Goal: Find specific fact: Find contact information

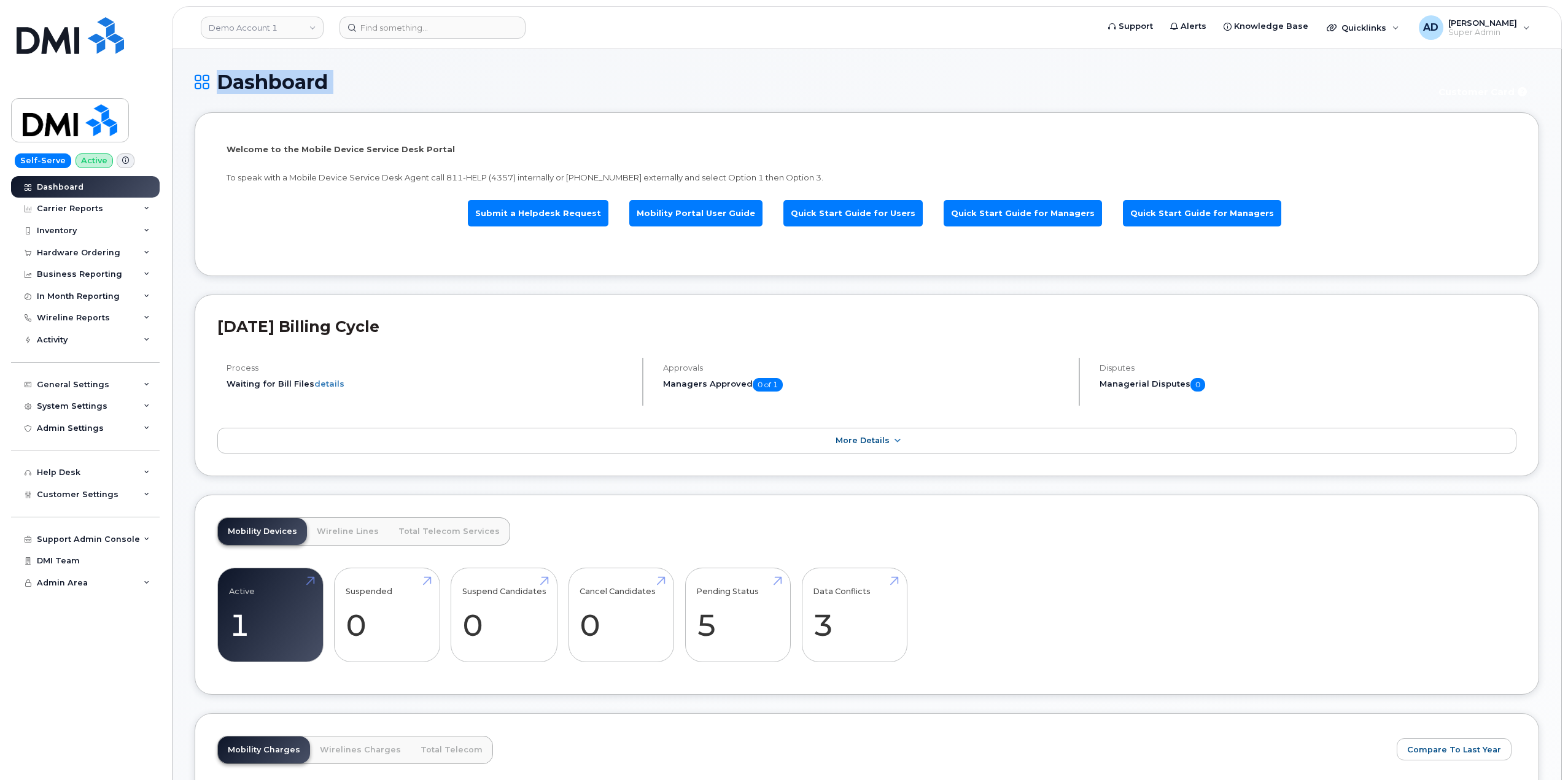
drag, startPoint x: 1390, startPoint y: 59, endPoint x: 1541, endPoint y: 83, distance: 152.9
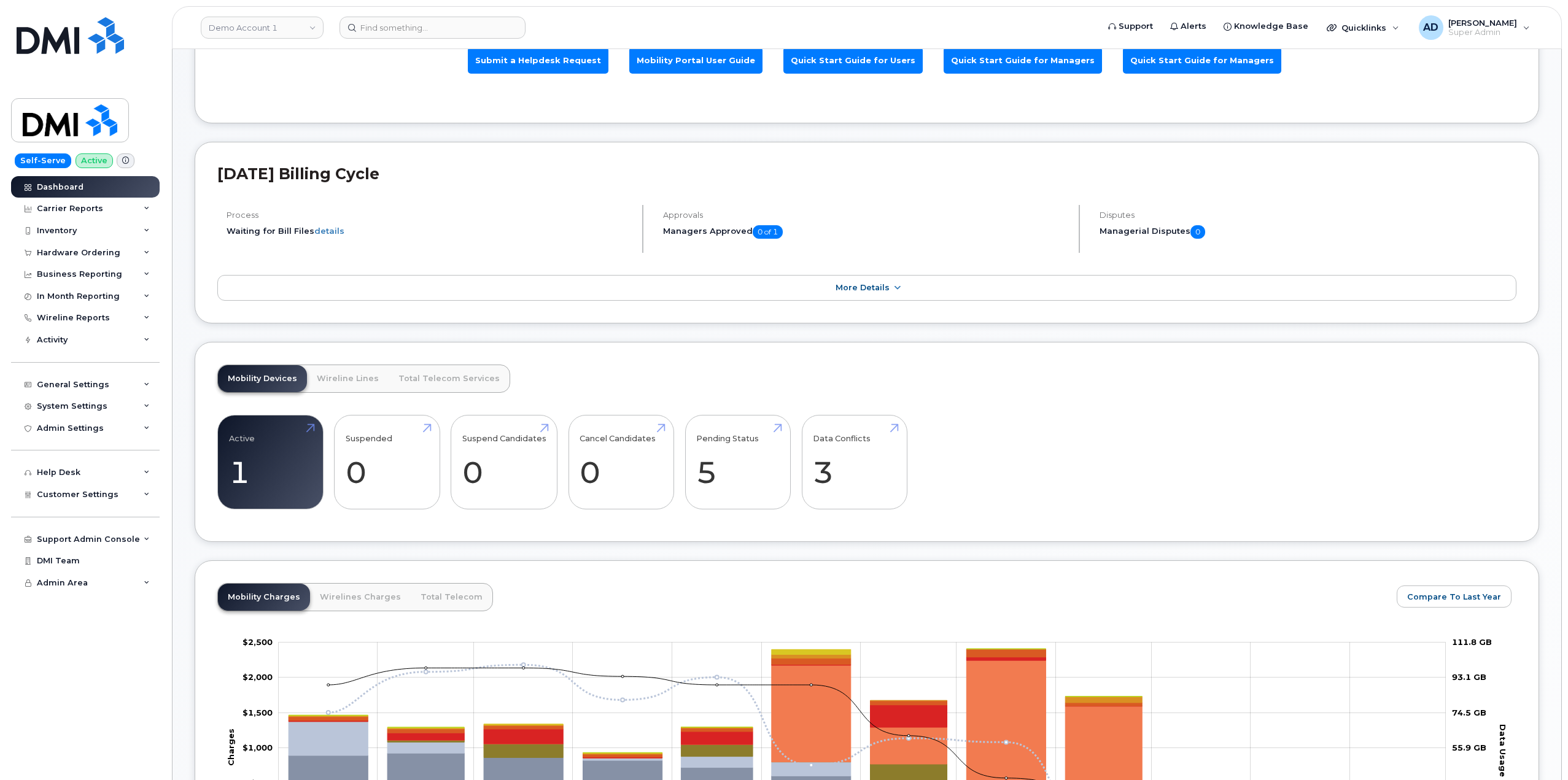
scroll to position [61, 0]
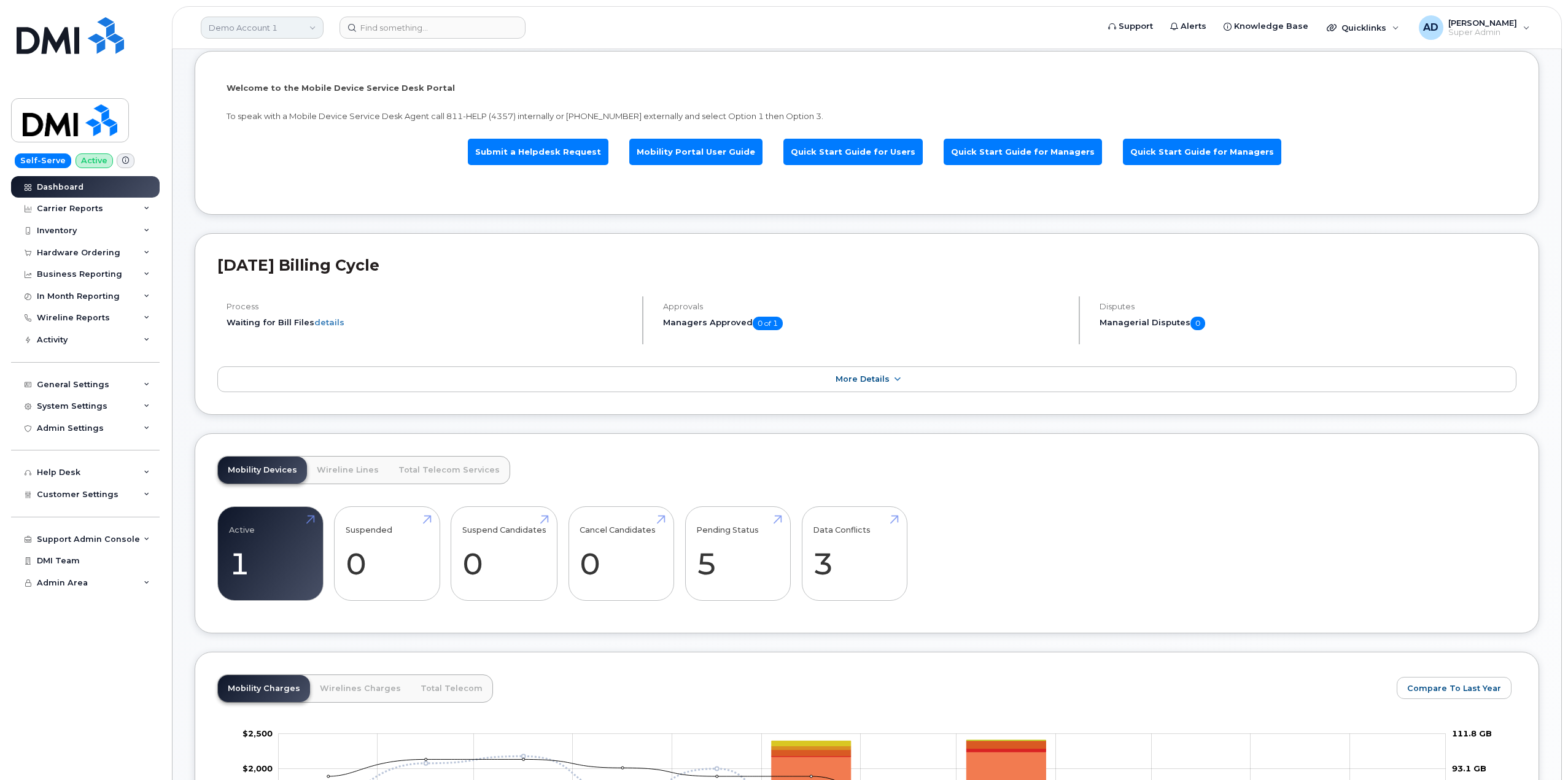
click at [315, 22] on link "Demo Account 1" at bounding box center [262, 27] width 123 height 22
type input "Fountain"
click at [251, 110] on span "Fountain Tire" at bounding box center [238, 116] width 52 height 13
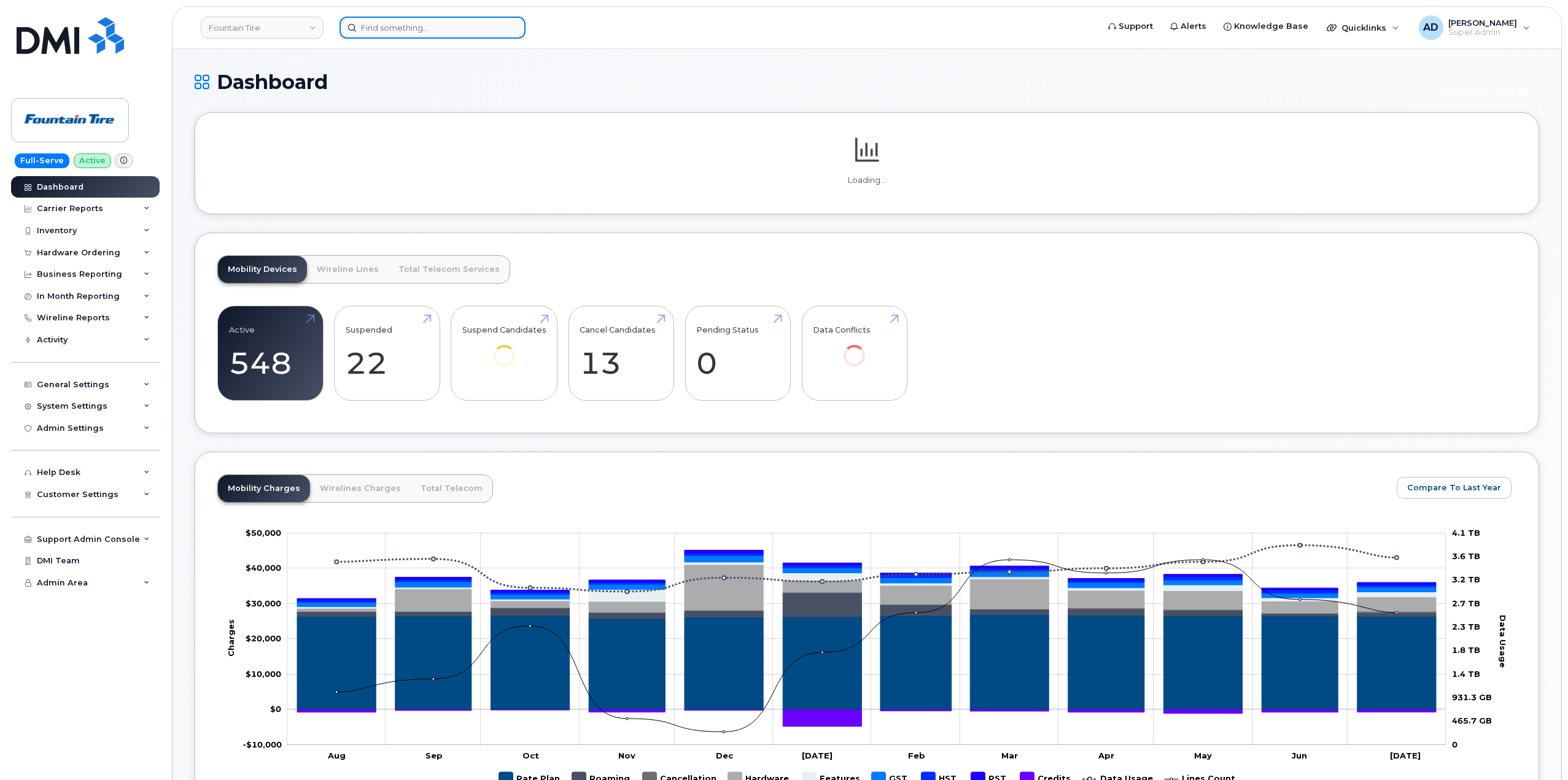
click at [429, 34] on input at bounding box center [433, 27] width 186 height 22
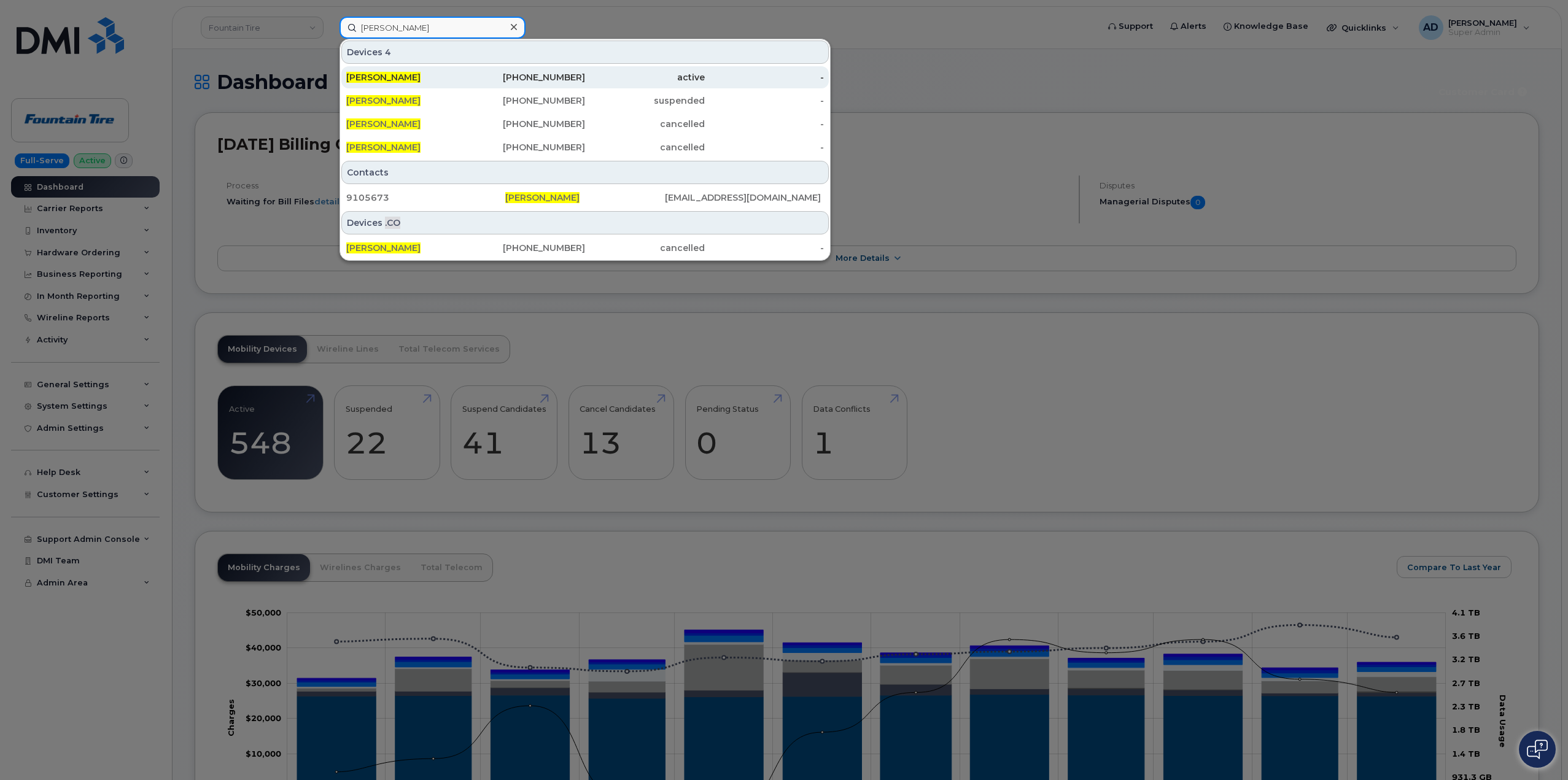
type input "[PERSON_NAME]"
click at [473, 82] on div "705-365-7757" at bounding box center [526, 77] width 120 height 13
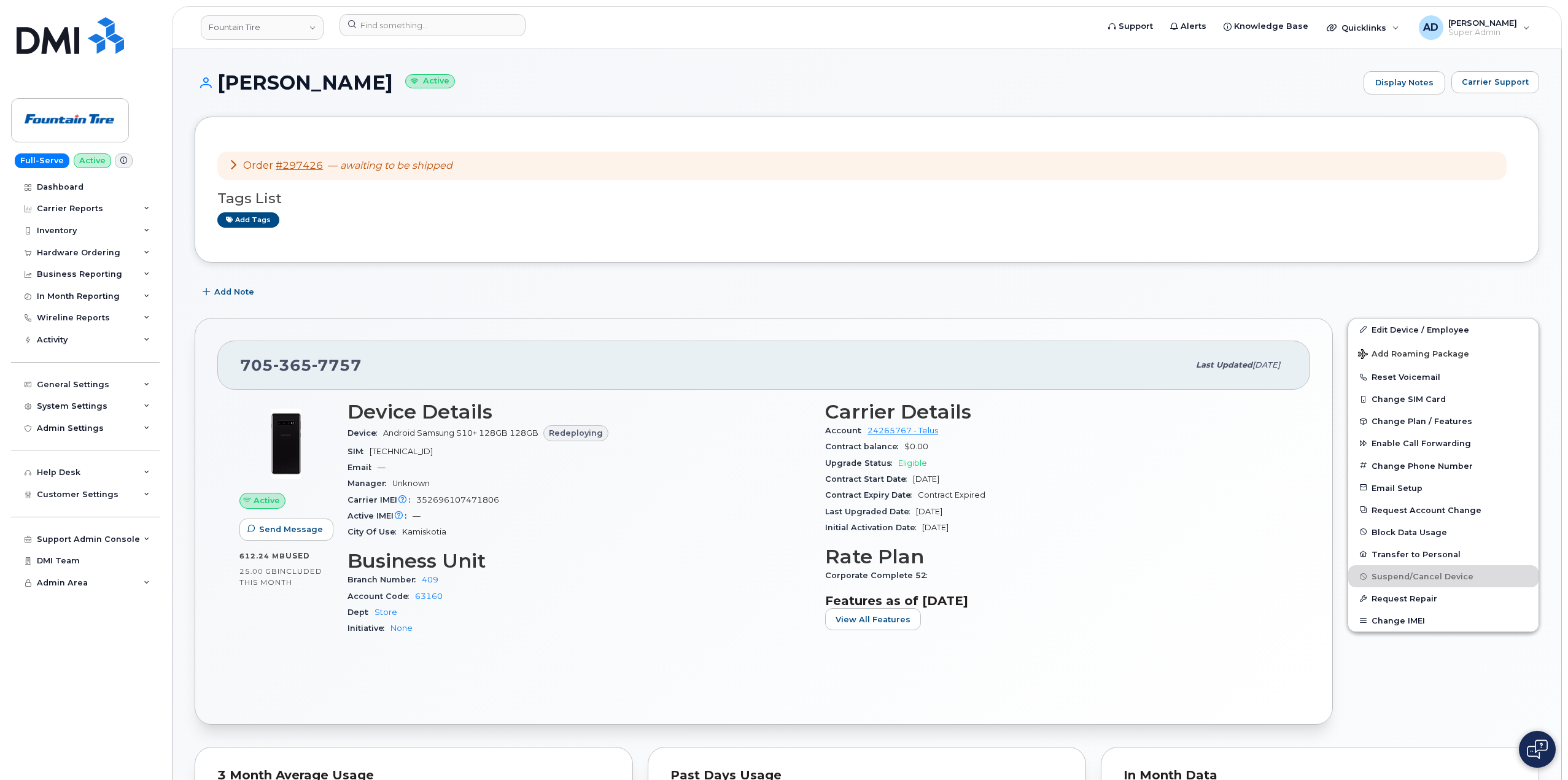
click at [378, 354] on div "[PHONE_NUMBER]" at bounding box center [714, 365] width 948 height 26
click at [1487, 84] on span "Carrier Support" at bounding box center [1495, 81] width 67 height 12
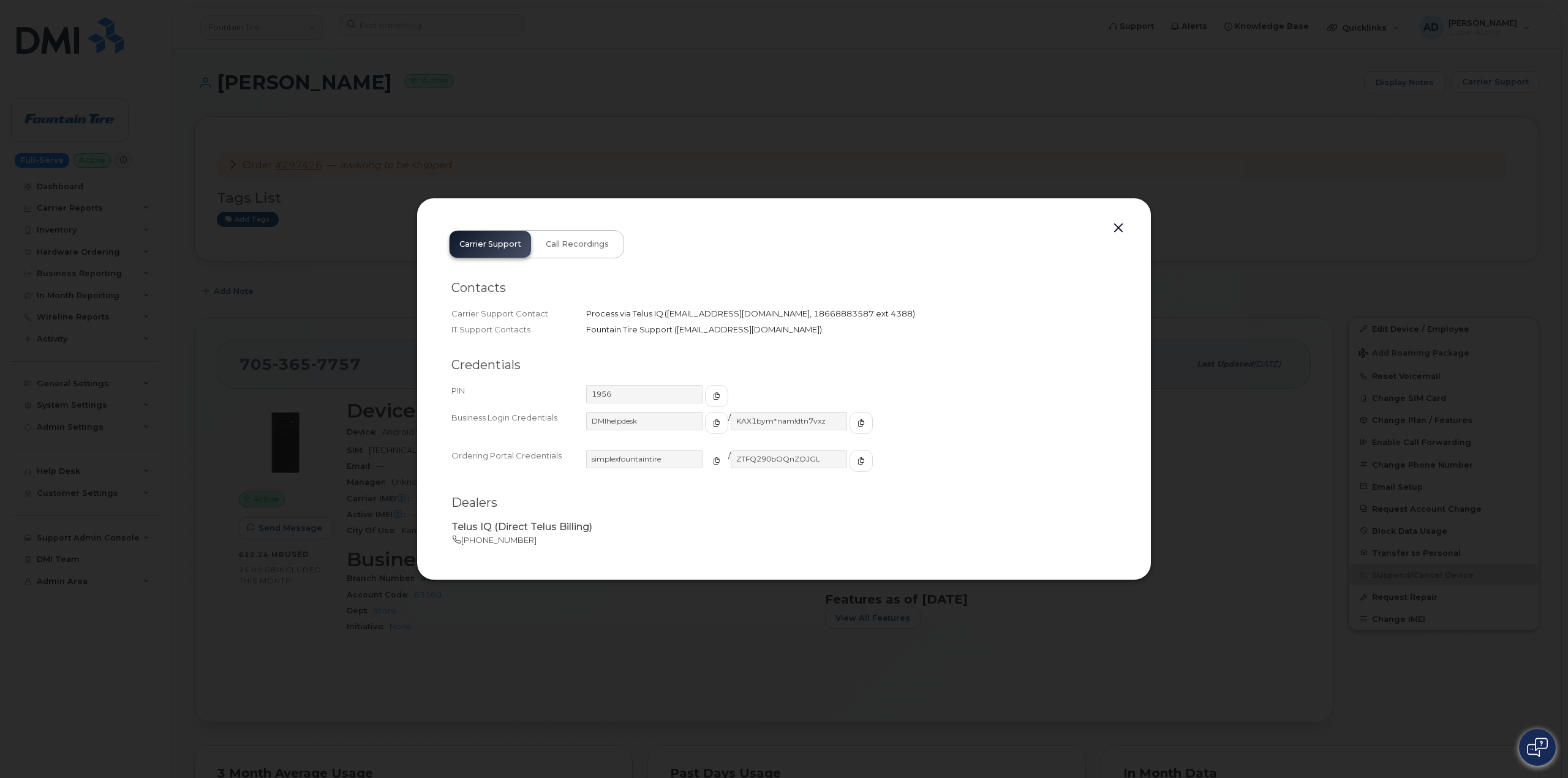
drag, startPoint x: 700, startPoint y: 466, endPoint x: 709, endPoint y: 456, distance: 13.5
click at [711, 466] on span "button" at bounding box center [716, 461] width 11 height 11
click at [849, 453] on button "button" at bounding box center [861, 461] width 23 height 22
click at [711, 428] on span "button" at bounding box center [716, 423] width 11 height 11
